Goal: Information Seeking & Learning: Learn about a topic

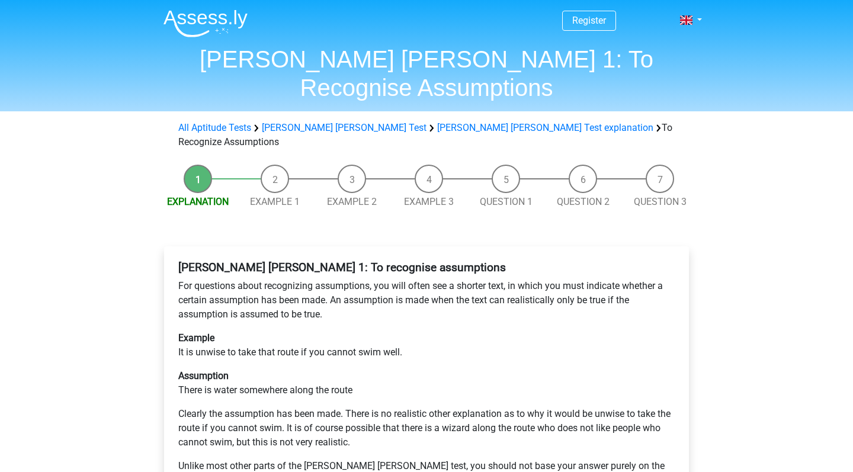
scroll to position [246, 0]
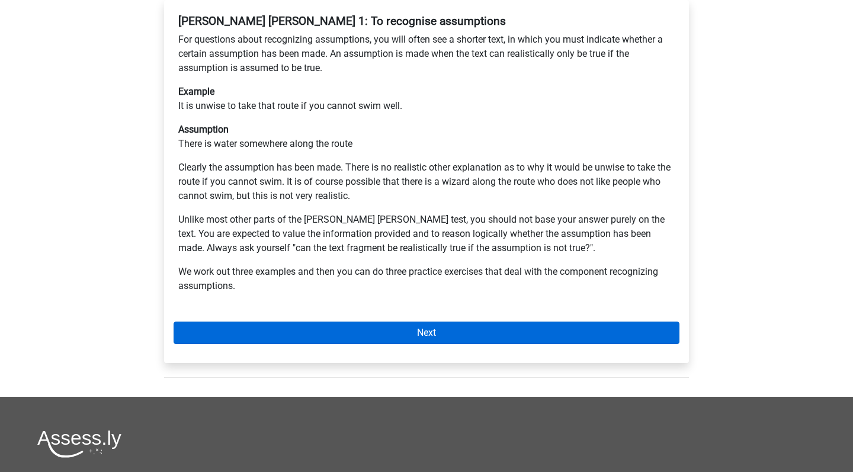
click at [268, 322] on link "Next" at bounding box center [427, 333] width 506 height 23
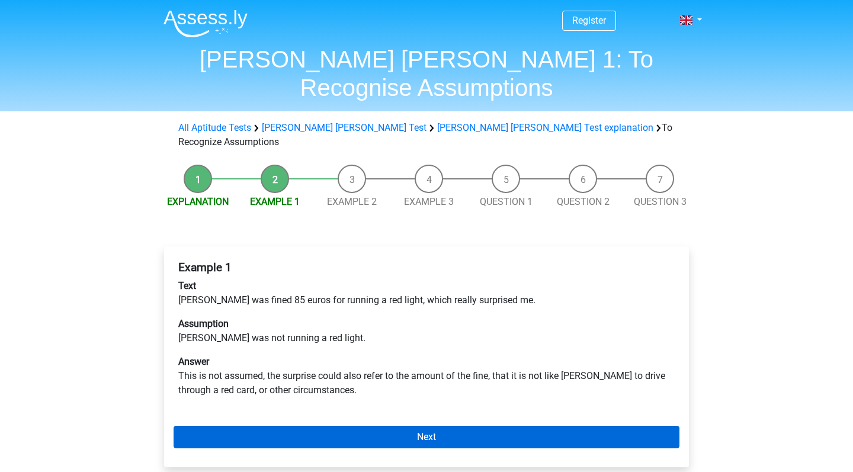
click at [248, 426] on link "Next" at bounding box center [427, 437] width 506 height 23
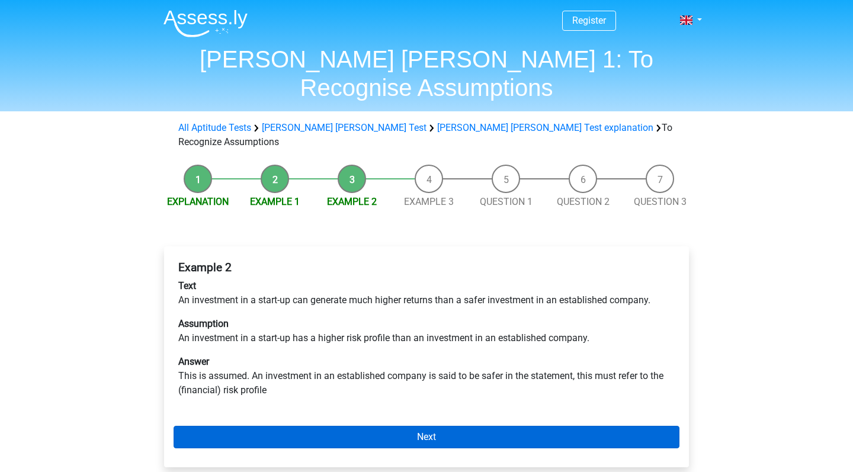
click at [246, 426] on link "Next" at bounding box center [427, 437] width 506 height 23
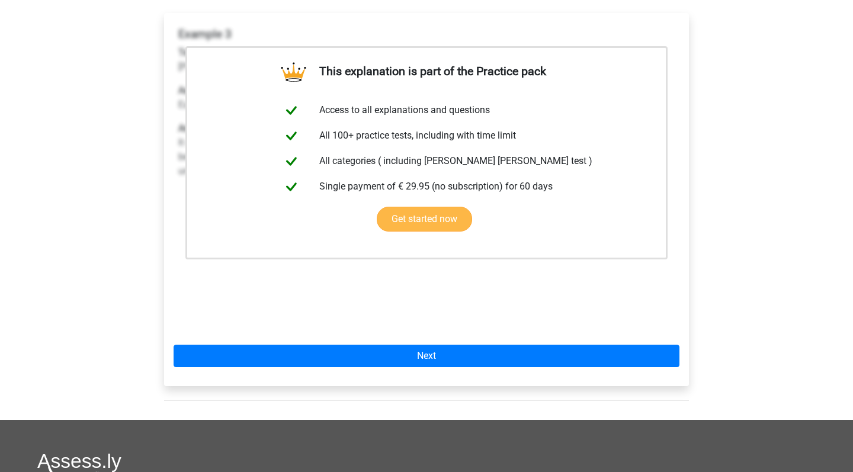
scroll to position [240, 0]
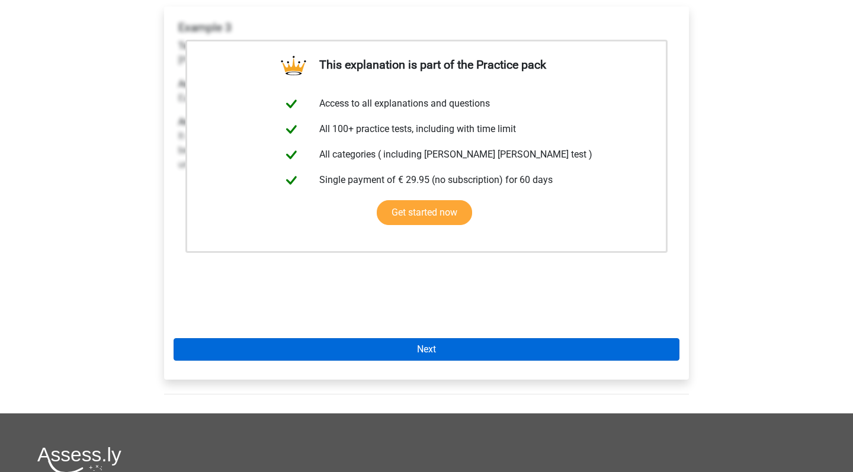
click at [316, 338] on link "Next" at bounding box center [427, 349] width 506 height 23
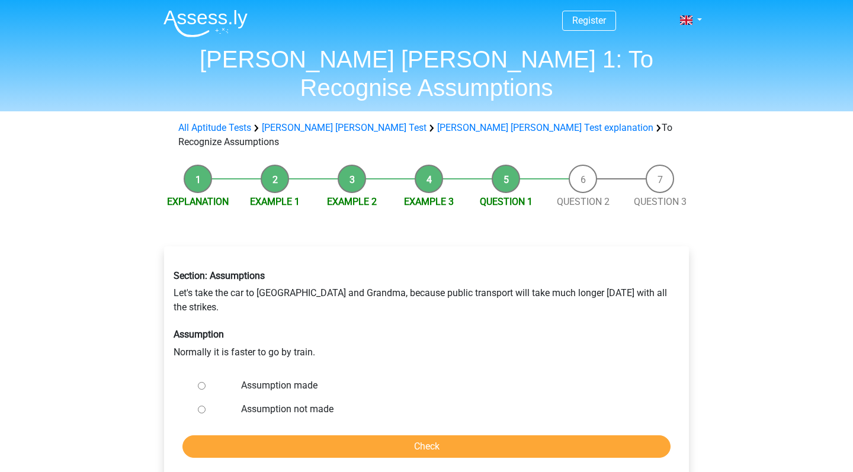
click at [203, 406] on input "Assumption not made" at bounding box center [202, 410] width 8 height 8
radio input "true"
click at [230, 436] on input "Check" at bounding box center [426, 447] width 488 height 23
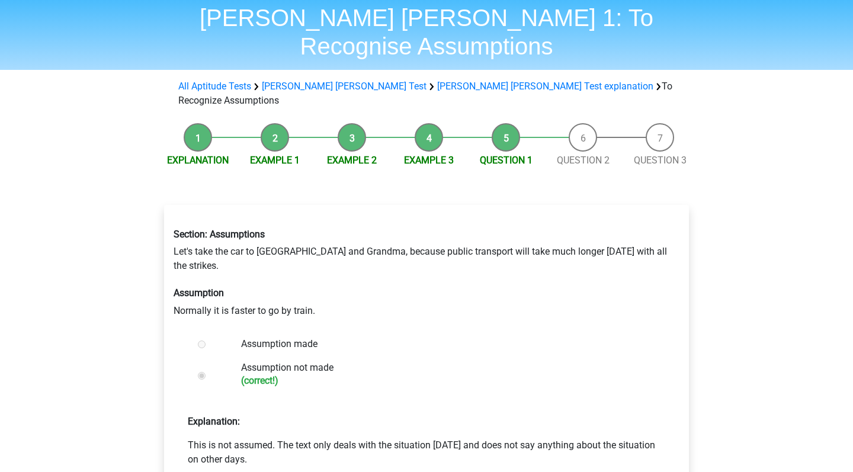
scroll to position [51, 0]
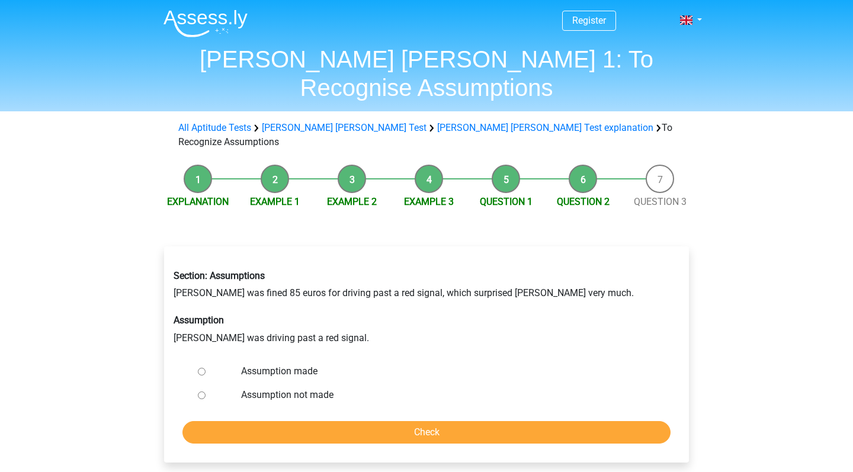
click at [200, 368] on input "Assumption made" at bounding box center [202, 372] width 8 height 8
radio input "true"
click at [232, 421] on input "Check" at bounding box center [426, 432] width 488 height 23
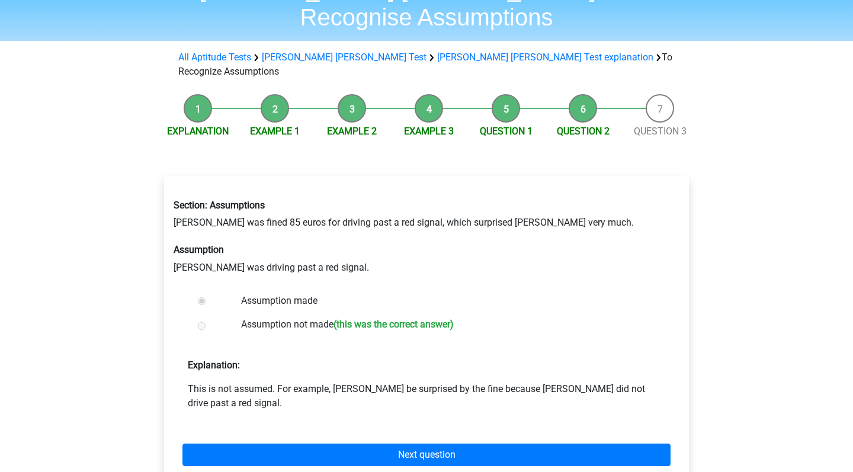
scroll to position [91, 0]
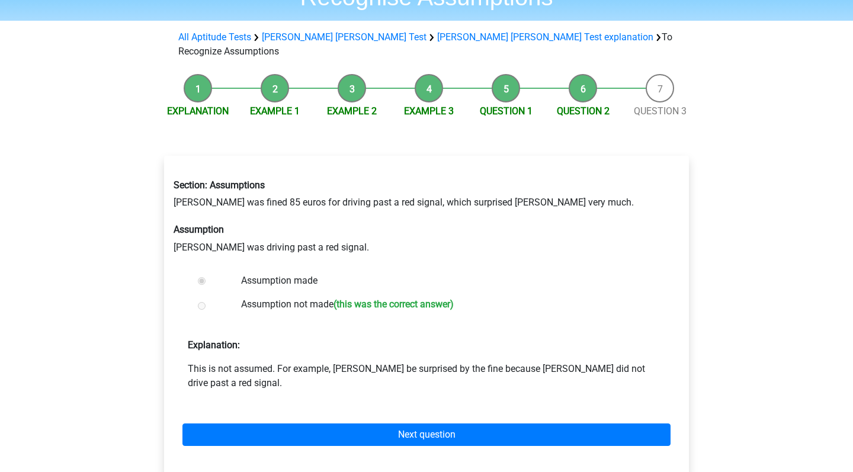
click at [292, 400] on div "Next question" at bounding box center [427, 432] width 506 height 65
click at [298, 400] on div "Next question" at bounding box center [427, 432] width 506 height 65
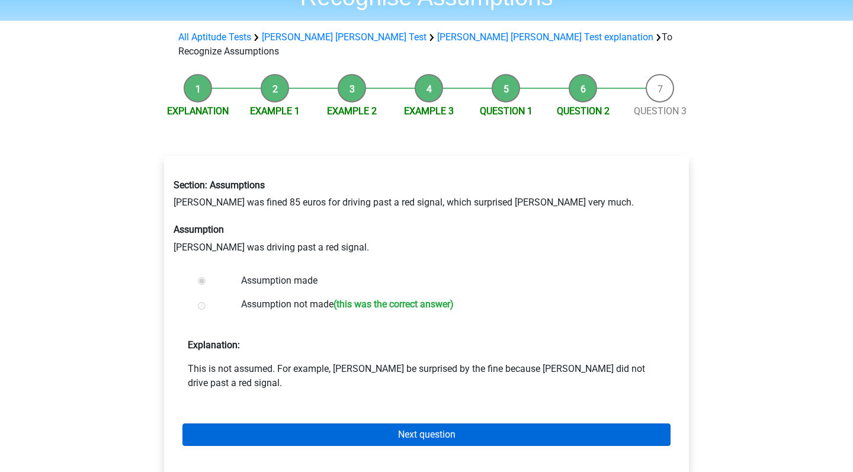
click at [303, 424] on link "Next question" at bounding box center [426, 435] width 488 height 23
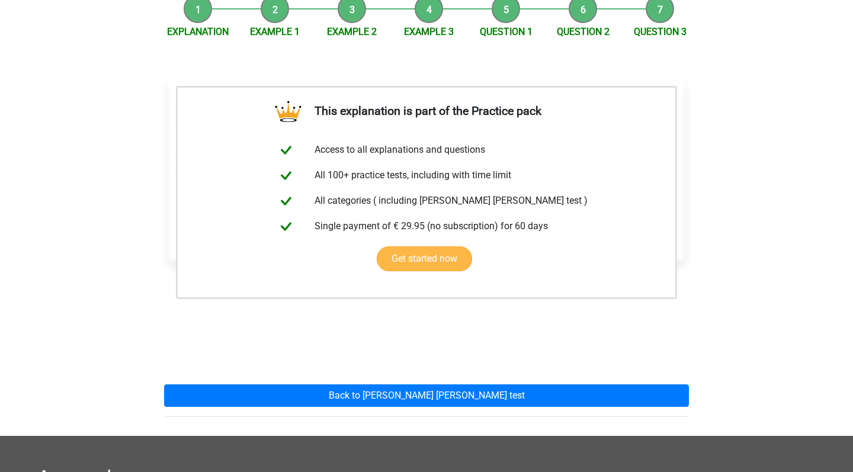
scroll to position [235, 0]
